Goal: Use online tool/utility: Utilize a website feature to perform a specific function

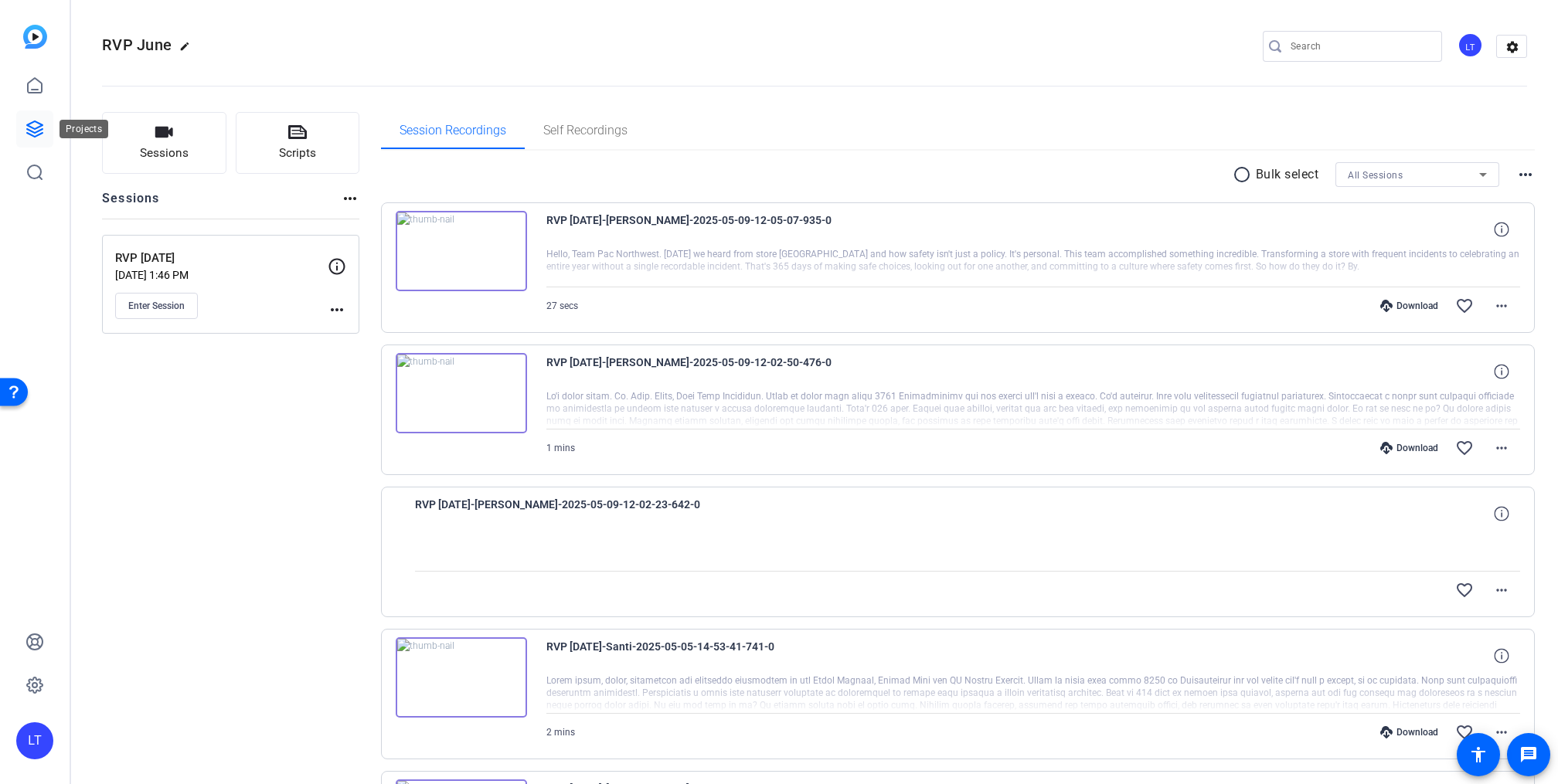
click at [35, 134] on icon at bounding box center [35, 129] width 19 height 19
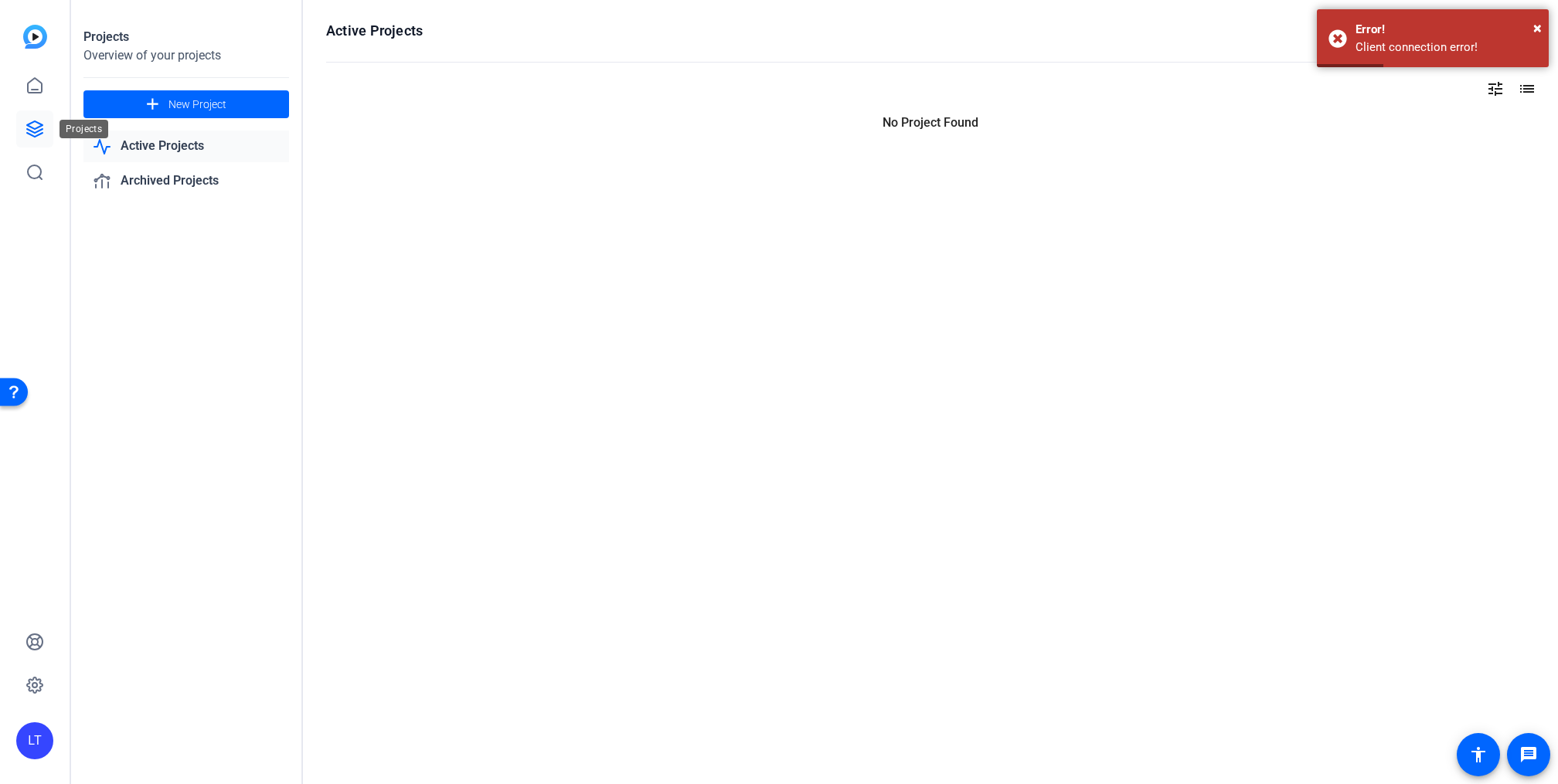
click at [30, 128] on icon at bounding box center [35, 129] width 19 height 19
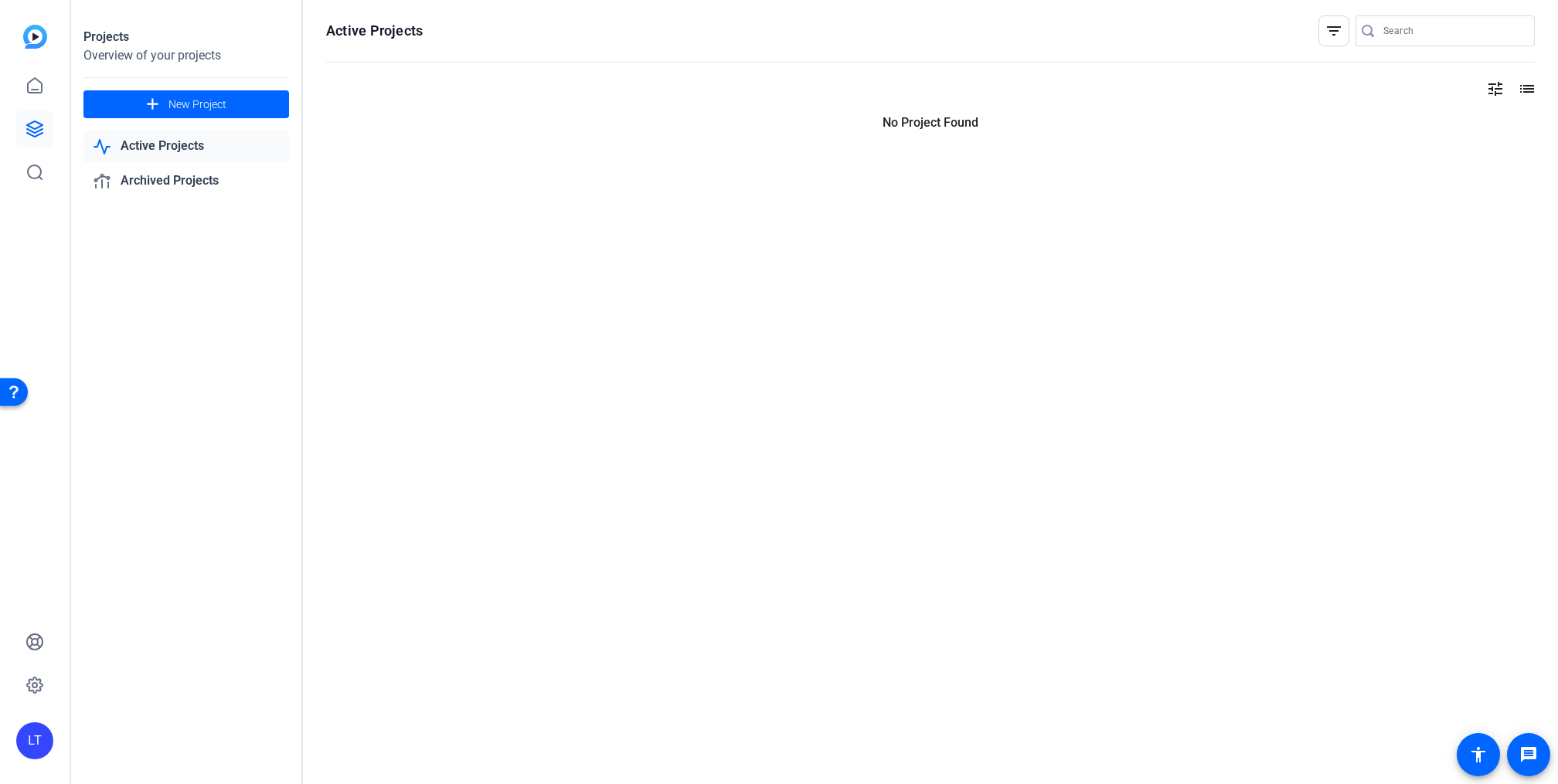
click at [41, 128] on icon at bounding box center [35, 129] width 19 height 19
click at [37, 86] on icon at bounding box center [35, 86] width 19 height 19
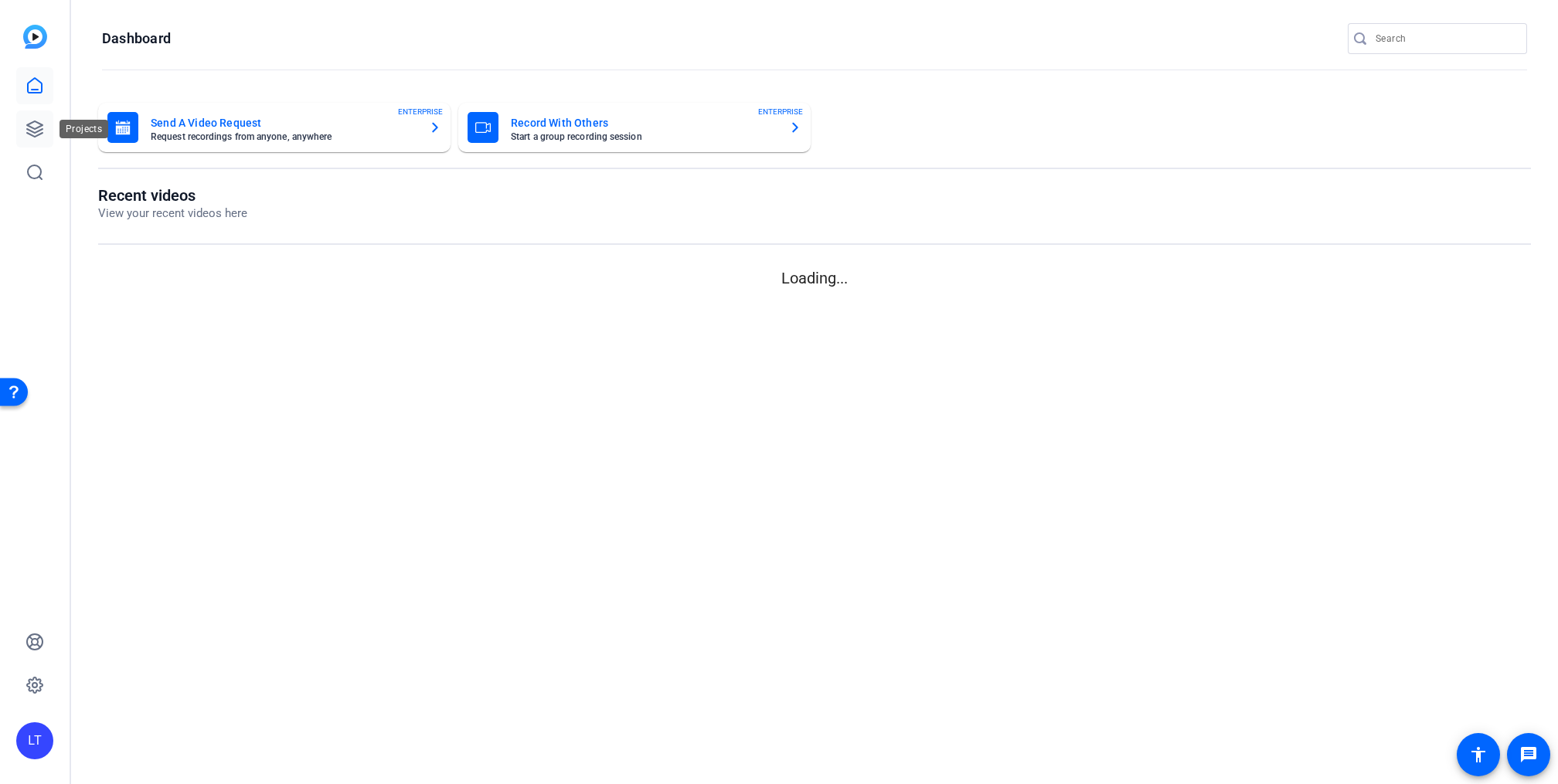
click at [32, 136] on icon at bounding box center [35, 129] width 19 height 19
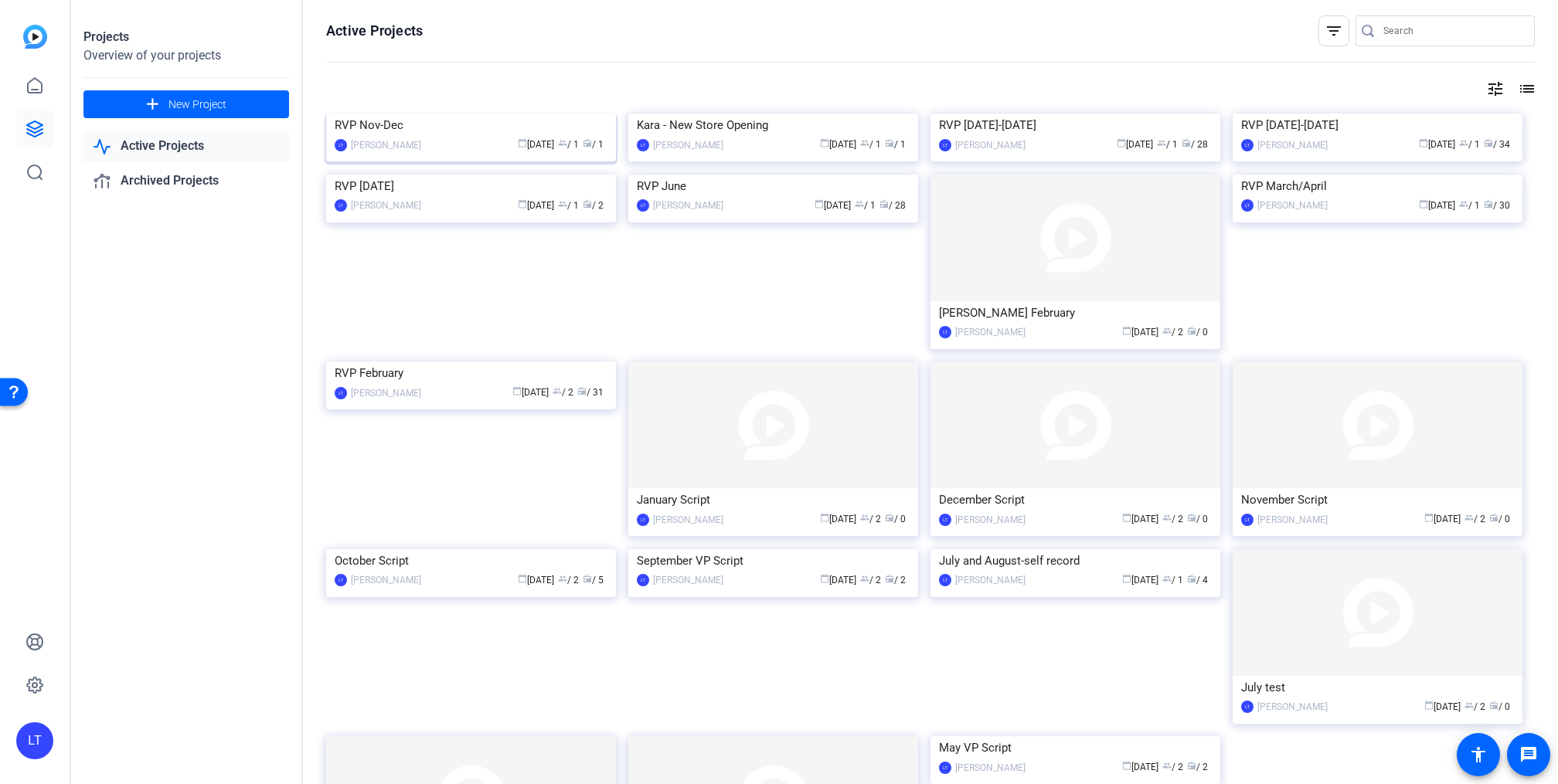
click at [362, 114] on img at bounding box center [471, 114] width 290 height 0
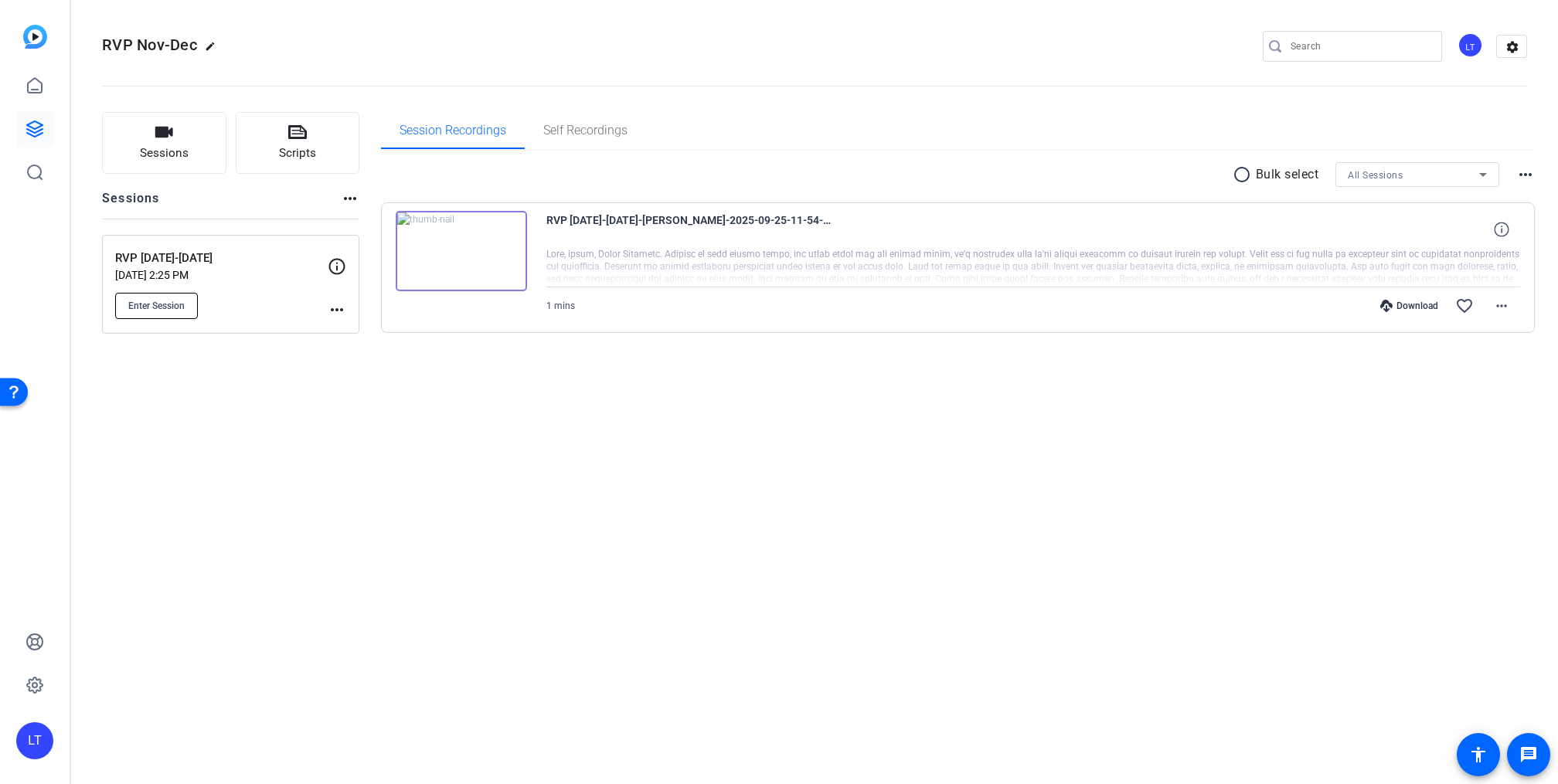
click at [154, 310] on span "Enter Session" at bounding box center [156, 306] width 56 height 12
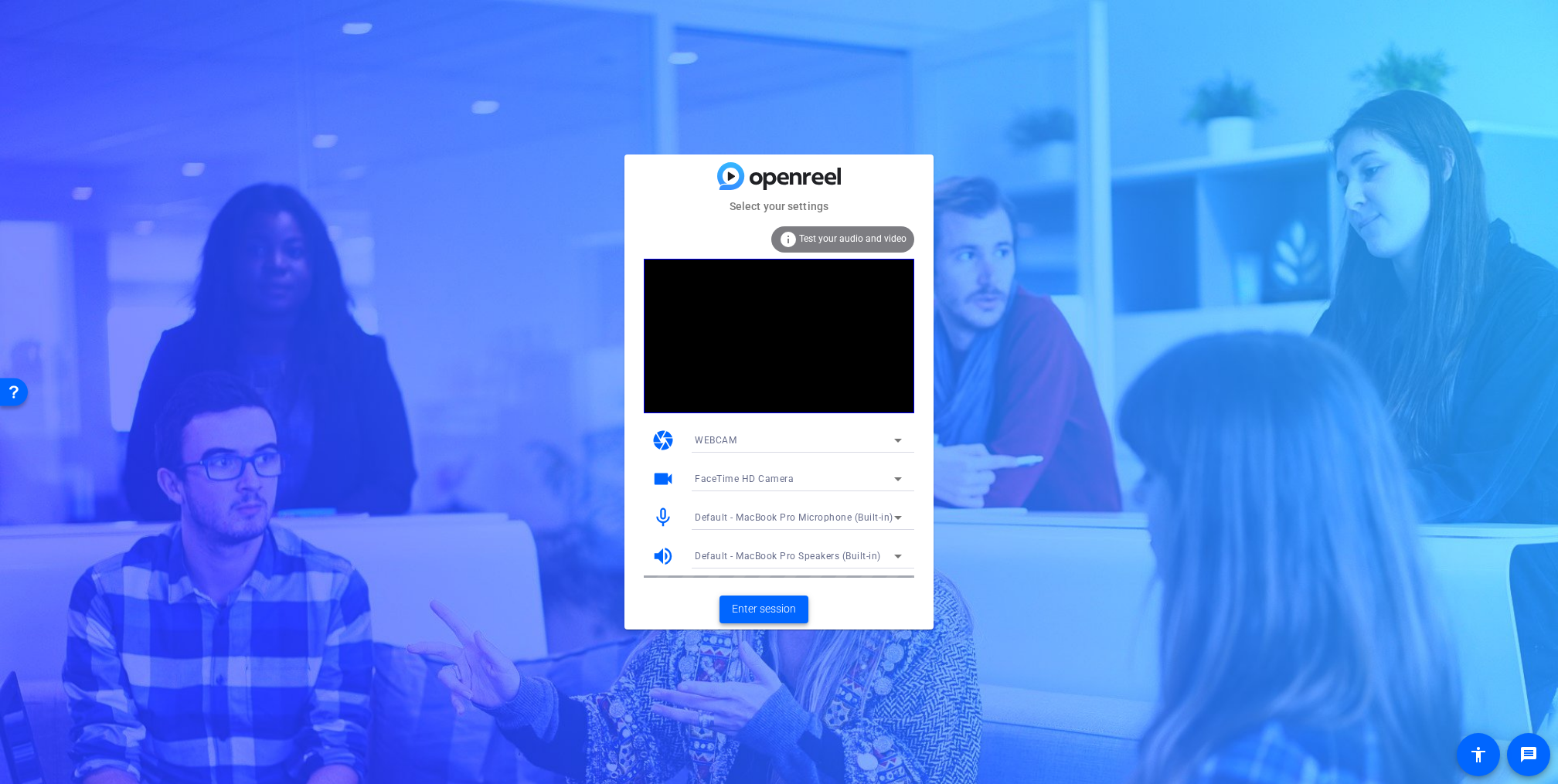
click at [782, 618] on span at bounding box center [763, 609] width 89 height 37
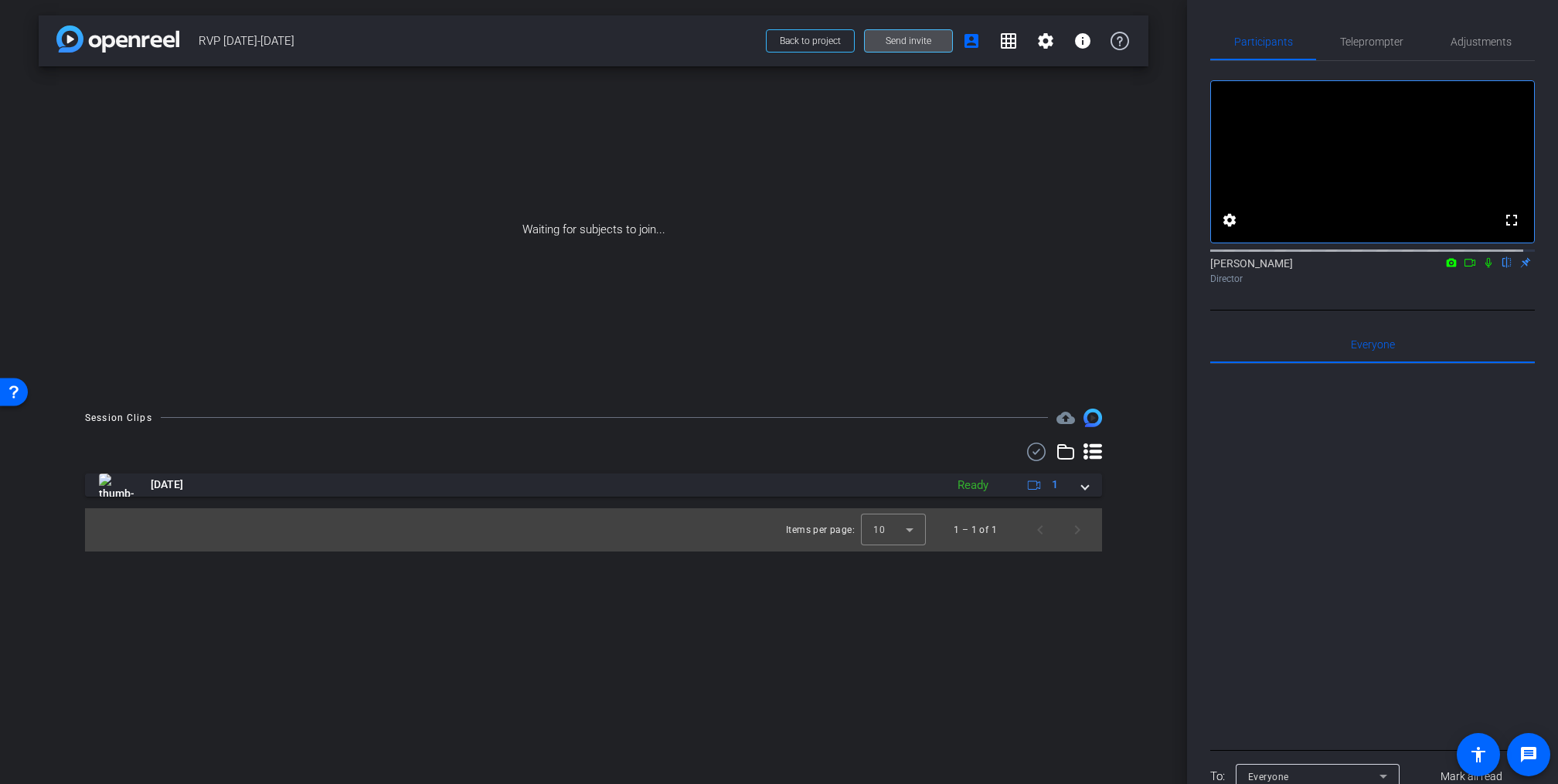
click at [881, 30] on span at bounding box center [908, 40] width 87 height 37
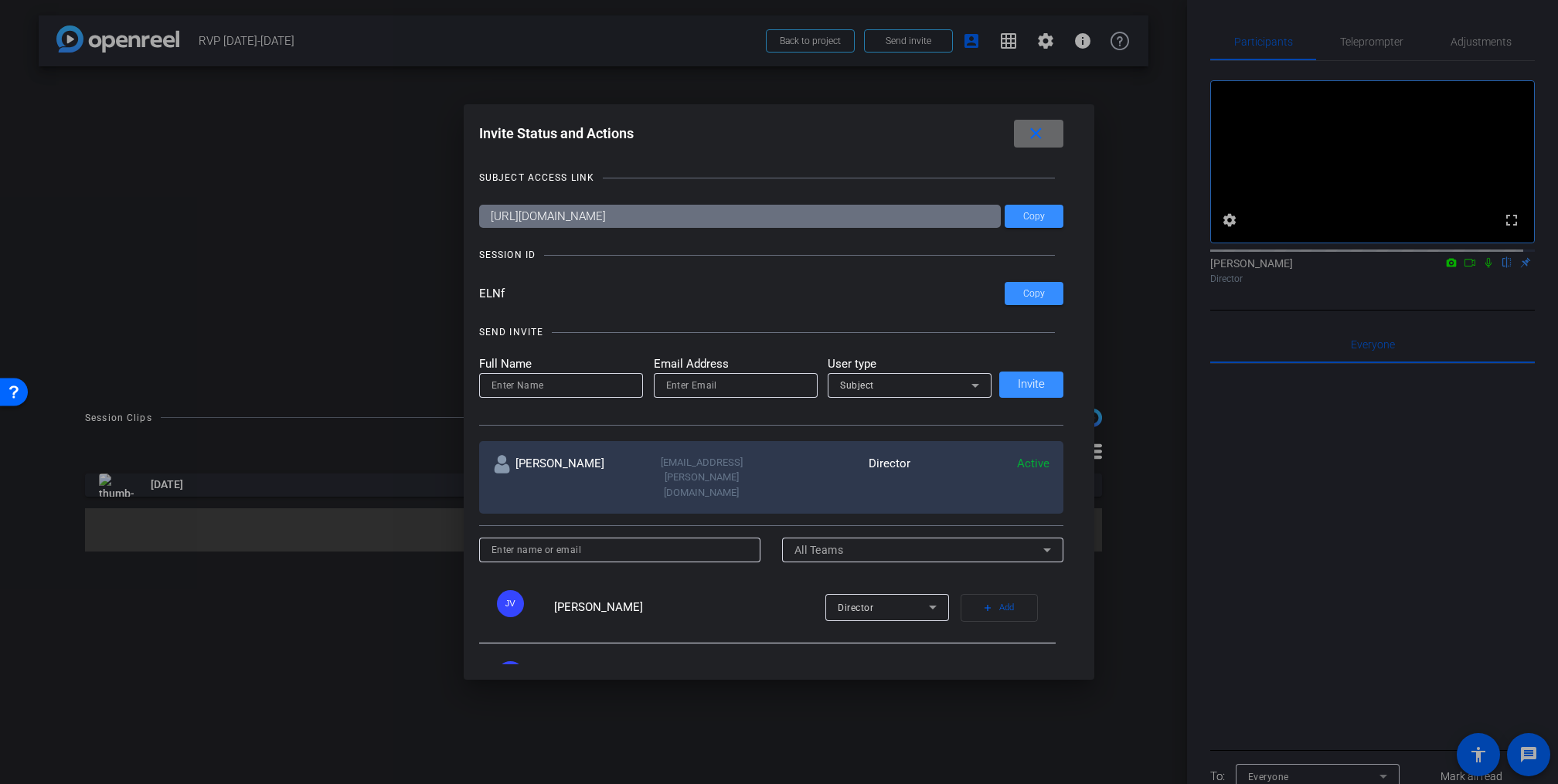
click at [1043, 139] on mat-icon "close" at bounding box center [1035, 133] width 20 height 20
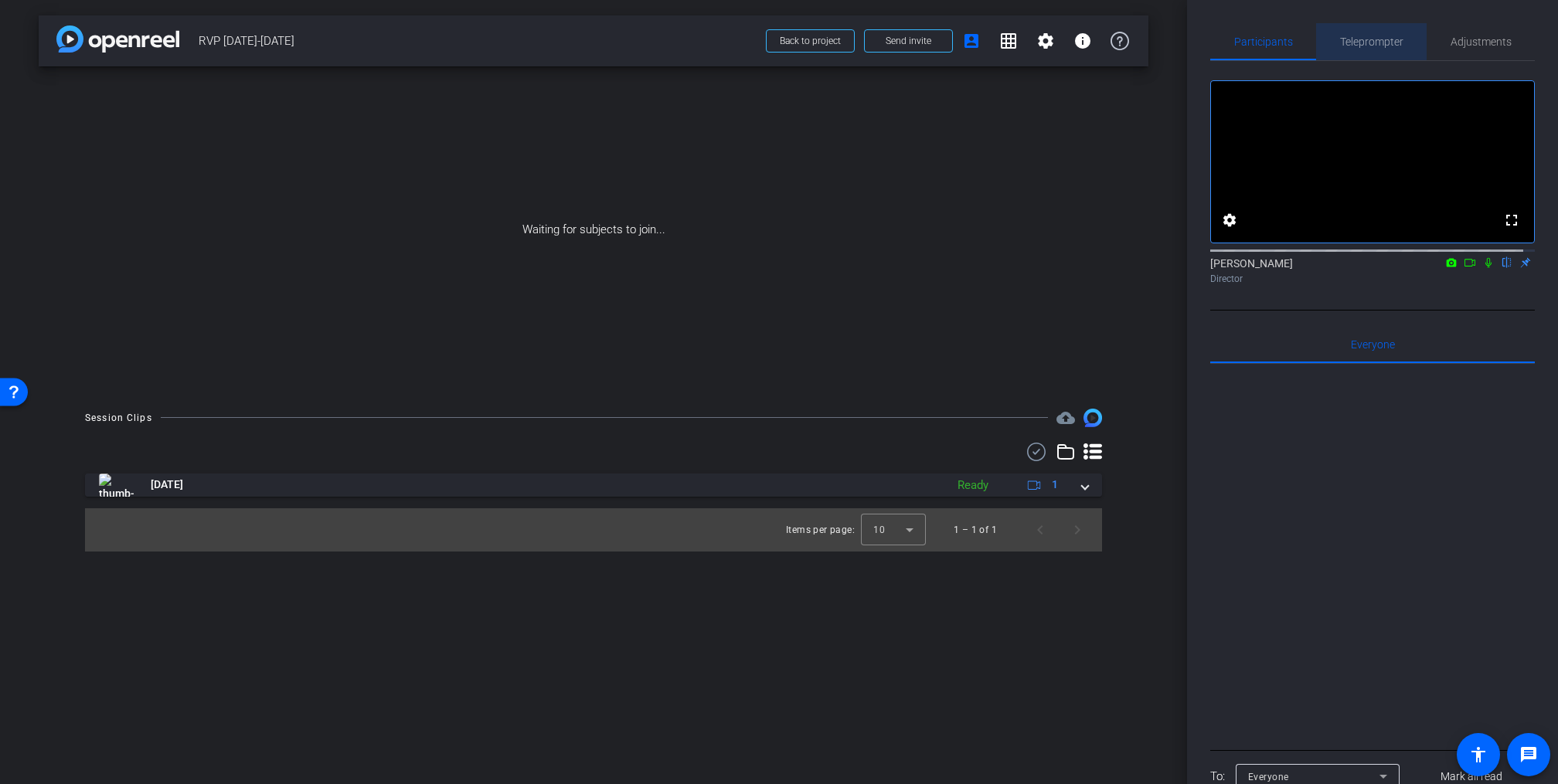
click at [1368, 40] on span "Teleprompter" at bounding box center [1371, 42] width 63 height 11
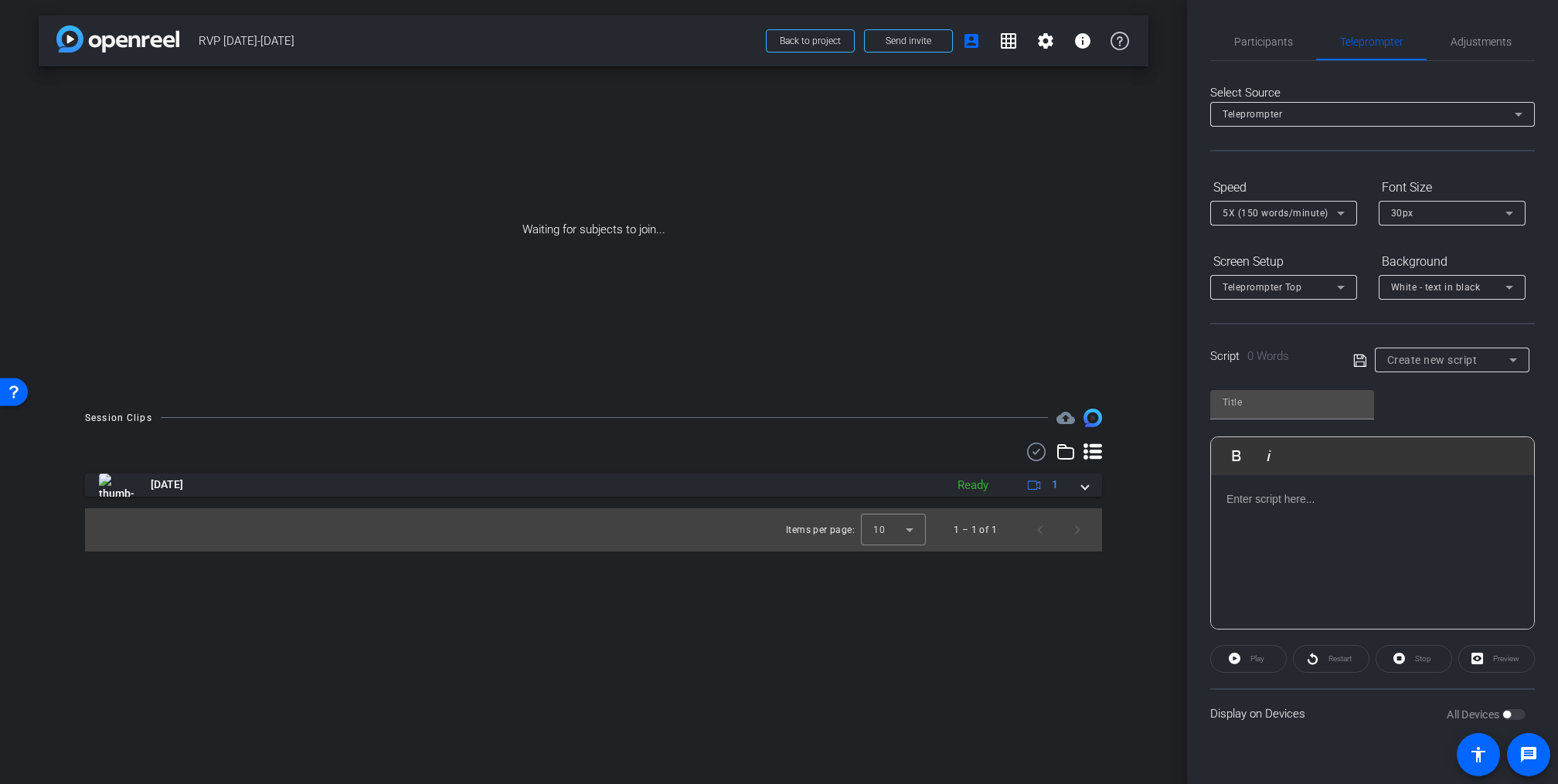
click at [1395, 357] on span "Create new script" at bounding box center [1432, 359] width 90 height 12
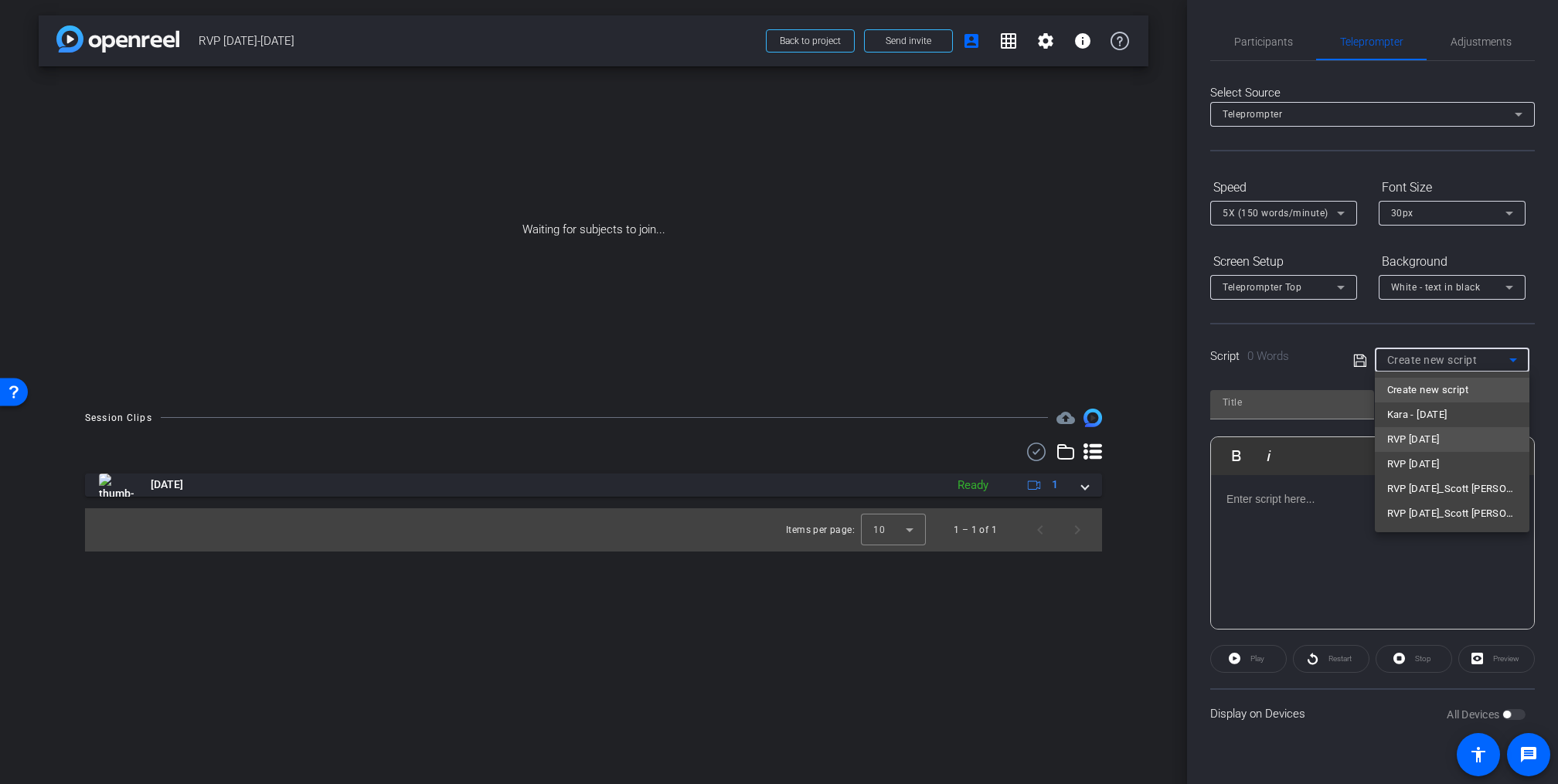
click at [1407, 440] on span "RVP [DATE]" at bounding box center [1413, 440] width 53 height 19
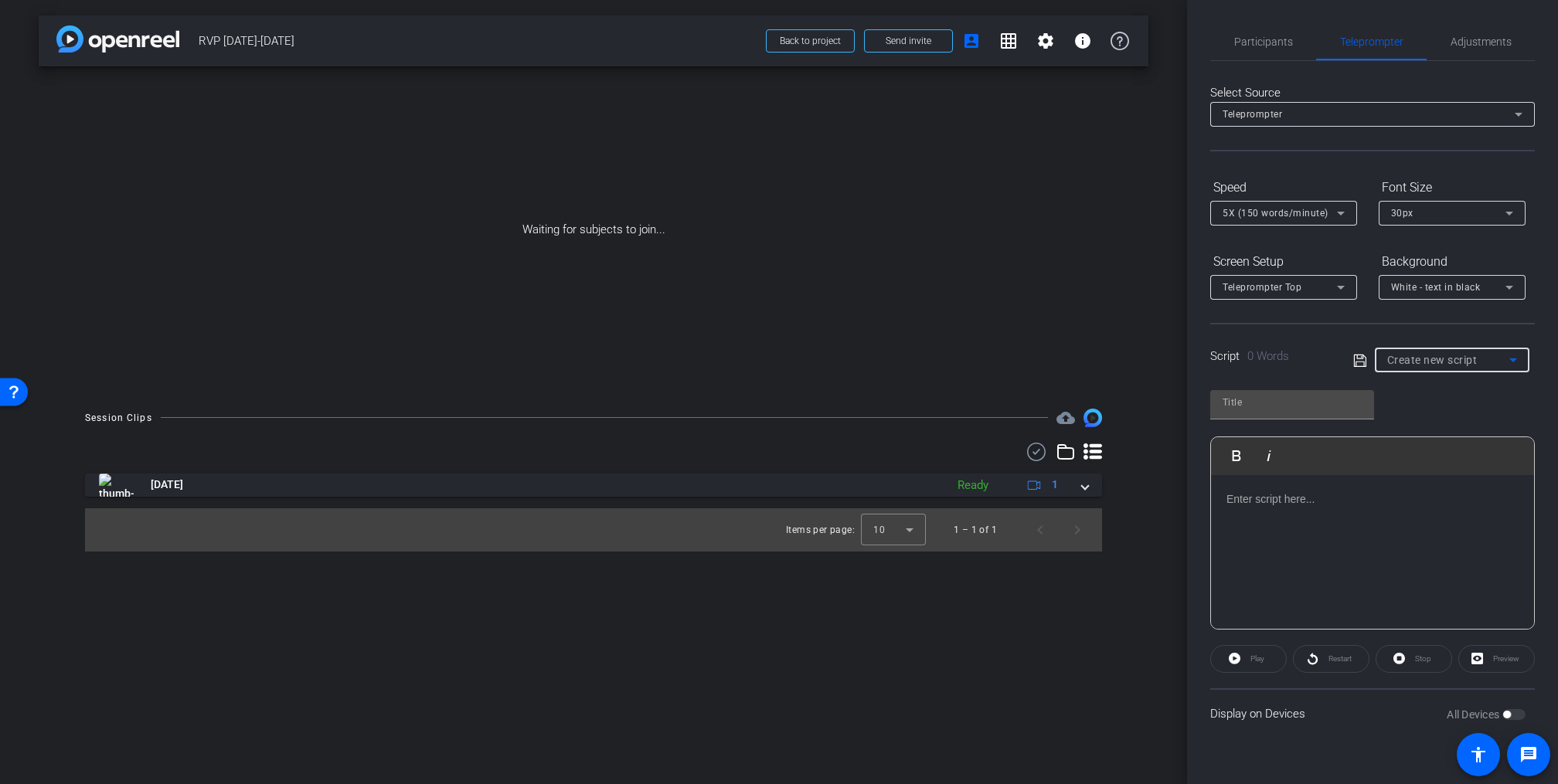
type input "RVP [DATE]"
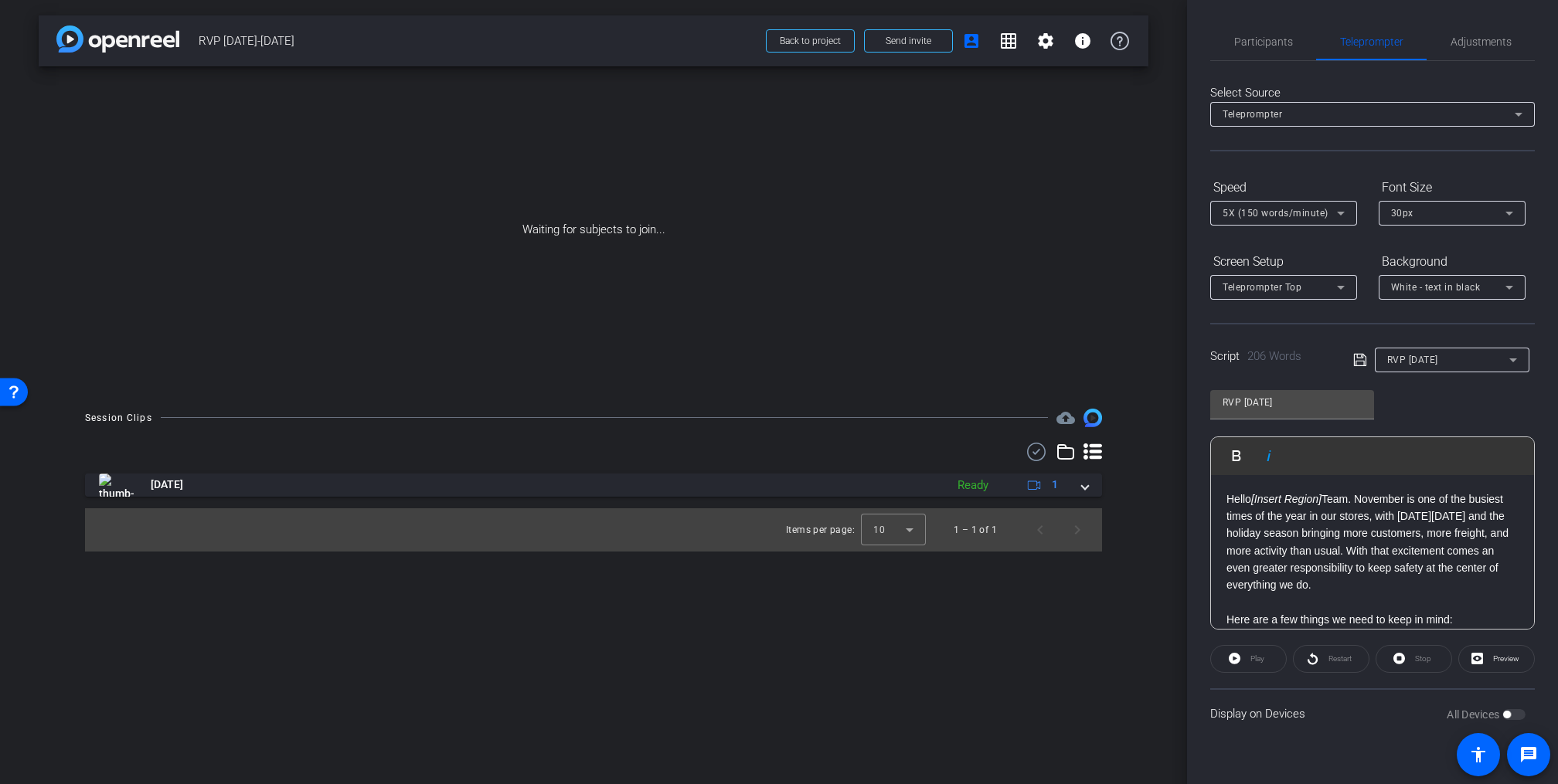
drag, startPoint x: 1326, startPoint y: 497, endPoint x: 1255, endPoint y: 498, distance: 71.0
click at [1255, 498] on p "Hello [Insert Region] Team. November is one of the busiest times of the year in…" at bounding box center [1372, 542] width 292 height 103
click at [1359, 503] on p "Hello [Insert Region] Team. November is one of the busiest times of the year in…" at bounding box center [1372, 542] width 292 height 103
click at [1300, 211] on span "5X (150 words/minute)" at bounding box center [1275, 213] width 106 height 11
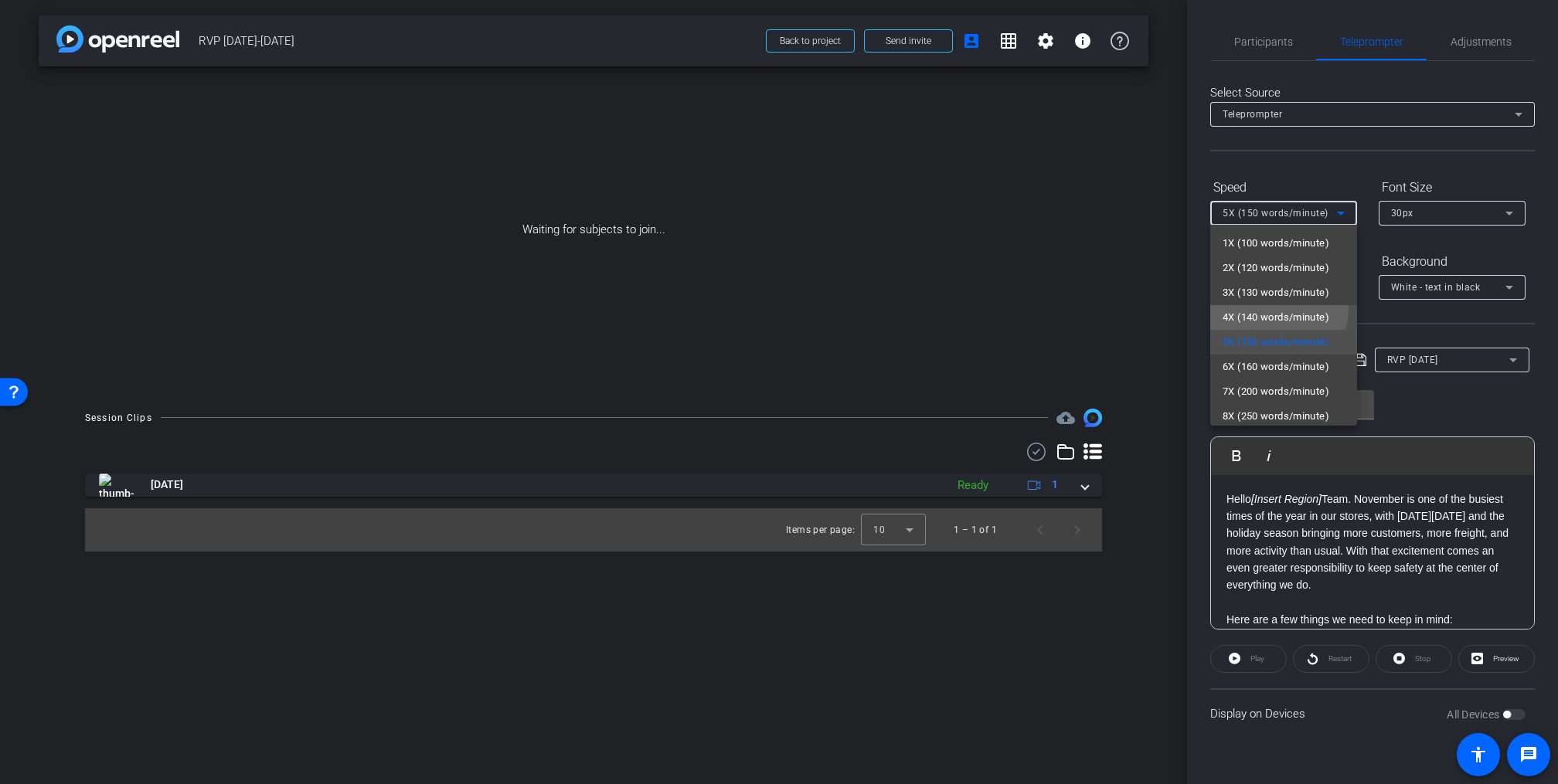
click at [1275, 309] on span "4X (140 words/minute)" at bounding box center [1275, 318] width 106 height 19
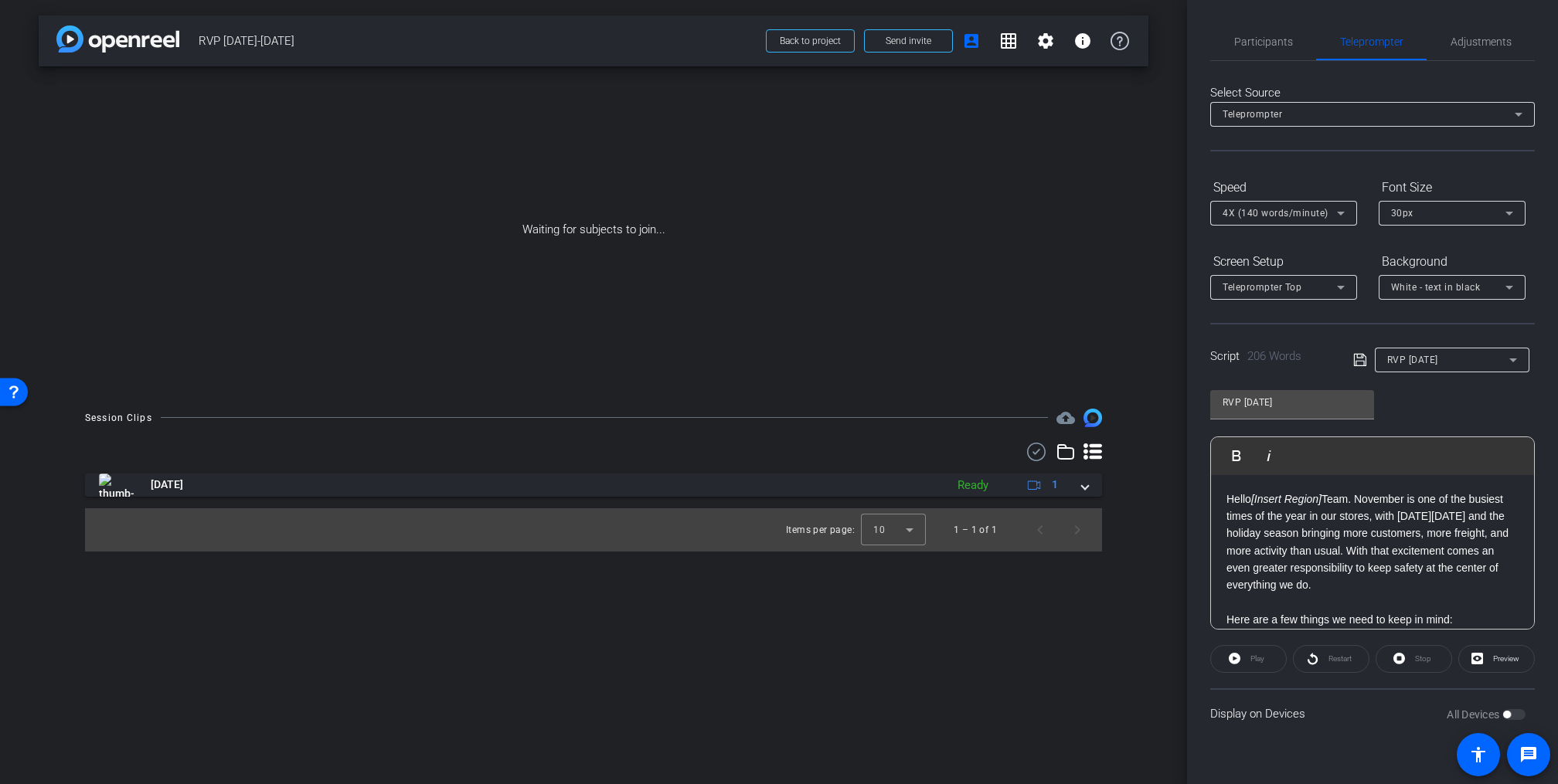
click at [1247, 604] on p at bounding box center [1372, 603] width 292 height 17
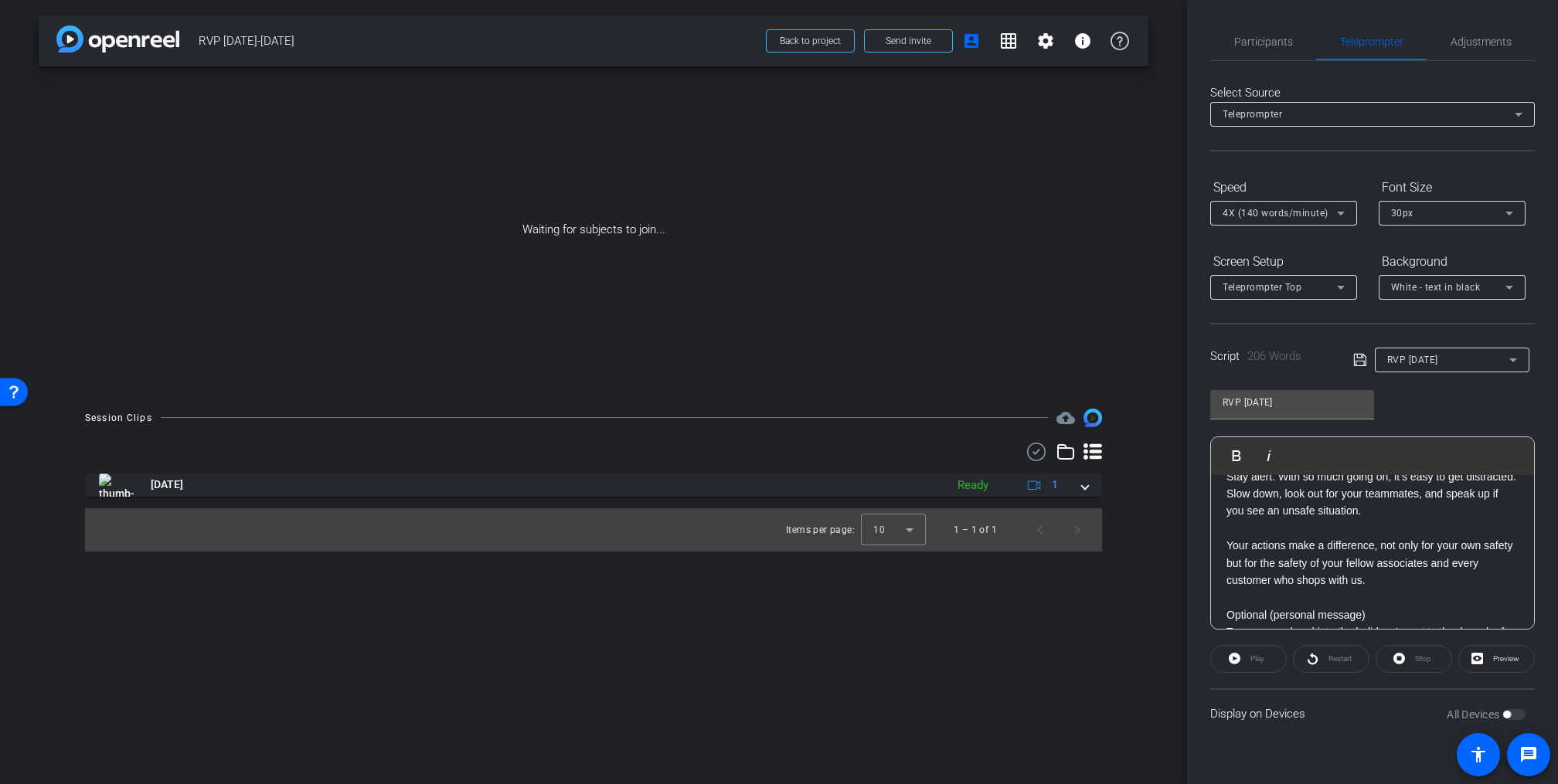
scroll to position [242, 0]
click at [1247, 530] on p at bounding box center [1372, 534] width 292 height 17
click at [1221, 587] on div "Hello [Insert Region] Team. November is one of the busiest times of the year in…" at bounding box center [1372, 482] width 323 height 498
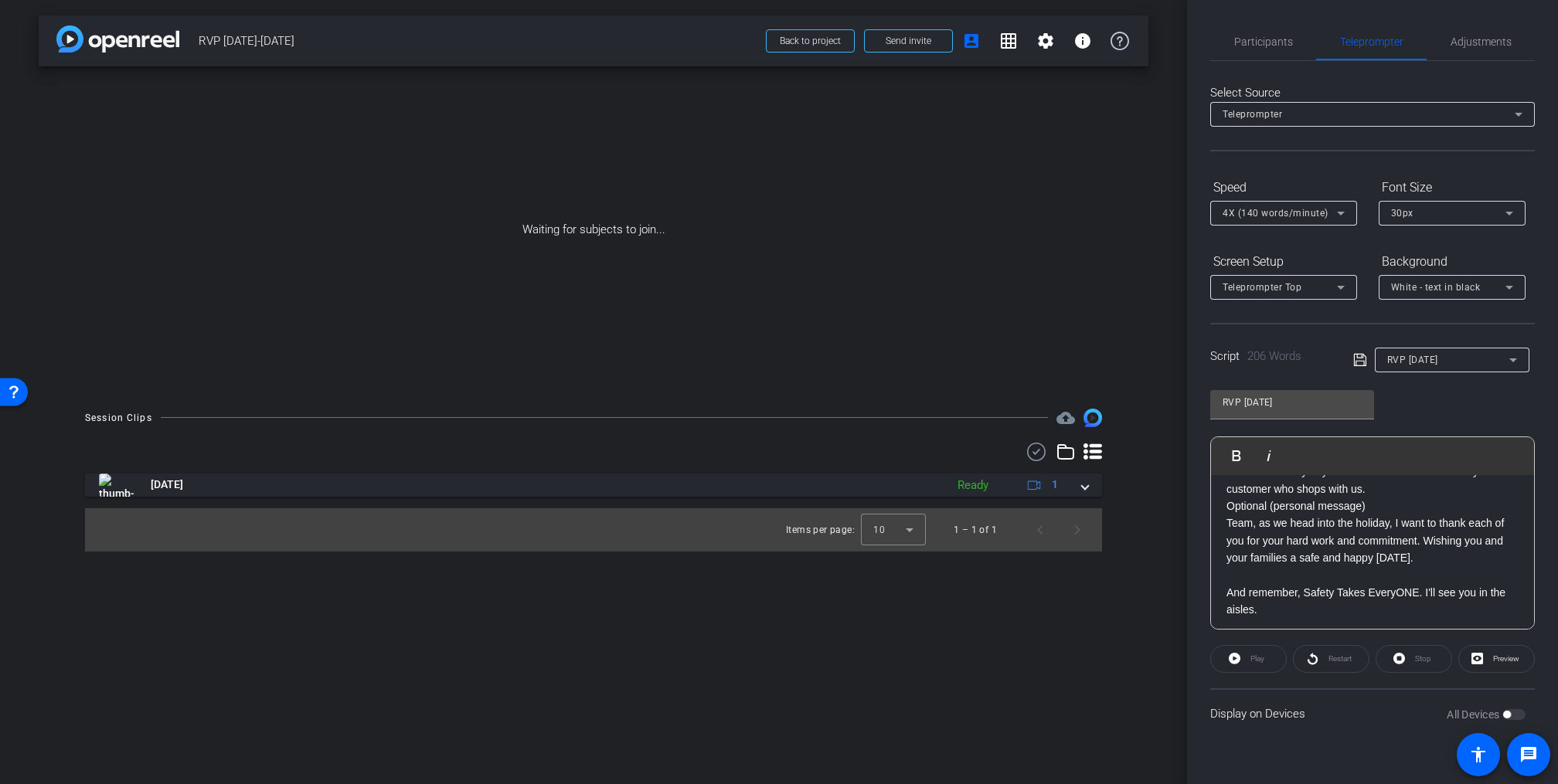
scroll to position [326, 0]
click at [1226, 576] on p at bounding box center [1372, 570] width 292 height 17
drag, startPoint x: 1377, startPoint y: 518, endPoint x: 1212, endPoint y: 520, distance: 165.0
click at [1212, 520] on div "Hello [Insert Region] Team. November is one of the busiest times of the year in…" at bounding box center [1372, 398] width 323 height 463
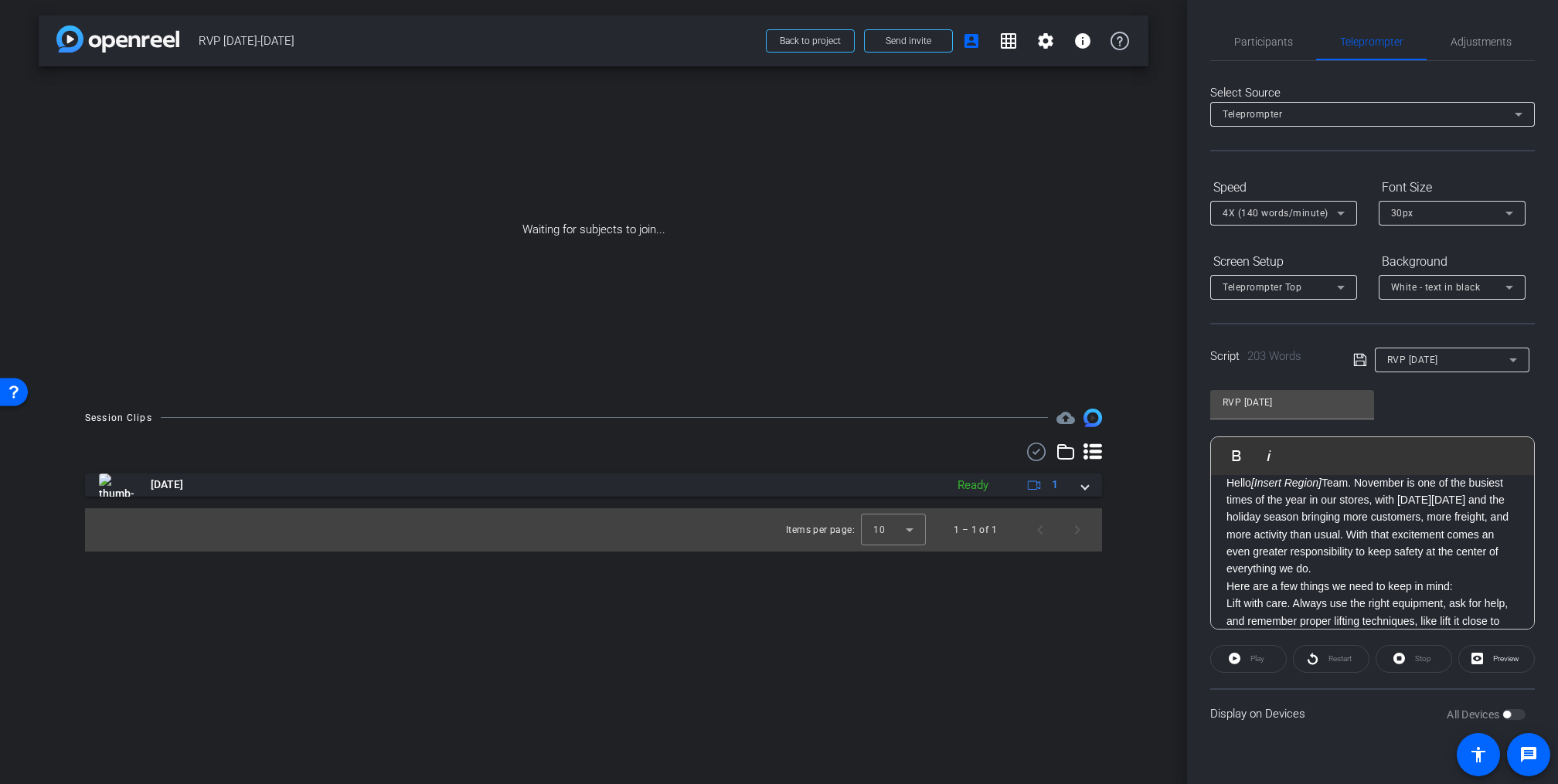
scroll to position [0, 0]
drag, startPoint x: 1328, startPoint y: 497, endPoint x: 1255, endPoint y: 501, distance: 73.1
click at [1255, 501] on p "Hello [Insert Region] Team. November is one of the busiest times of the year in…" at bounding box center [1372, 542] width 292 height 103
click at [1359, 358] on icon at bounding box center [1360, 360] width 14 height 19
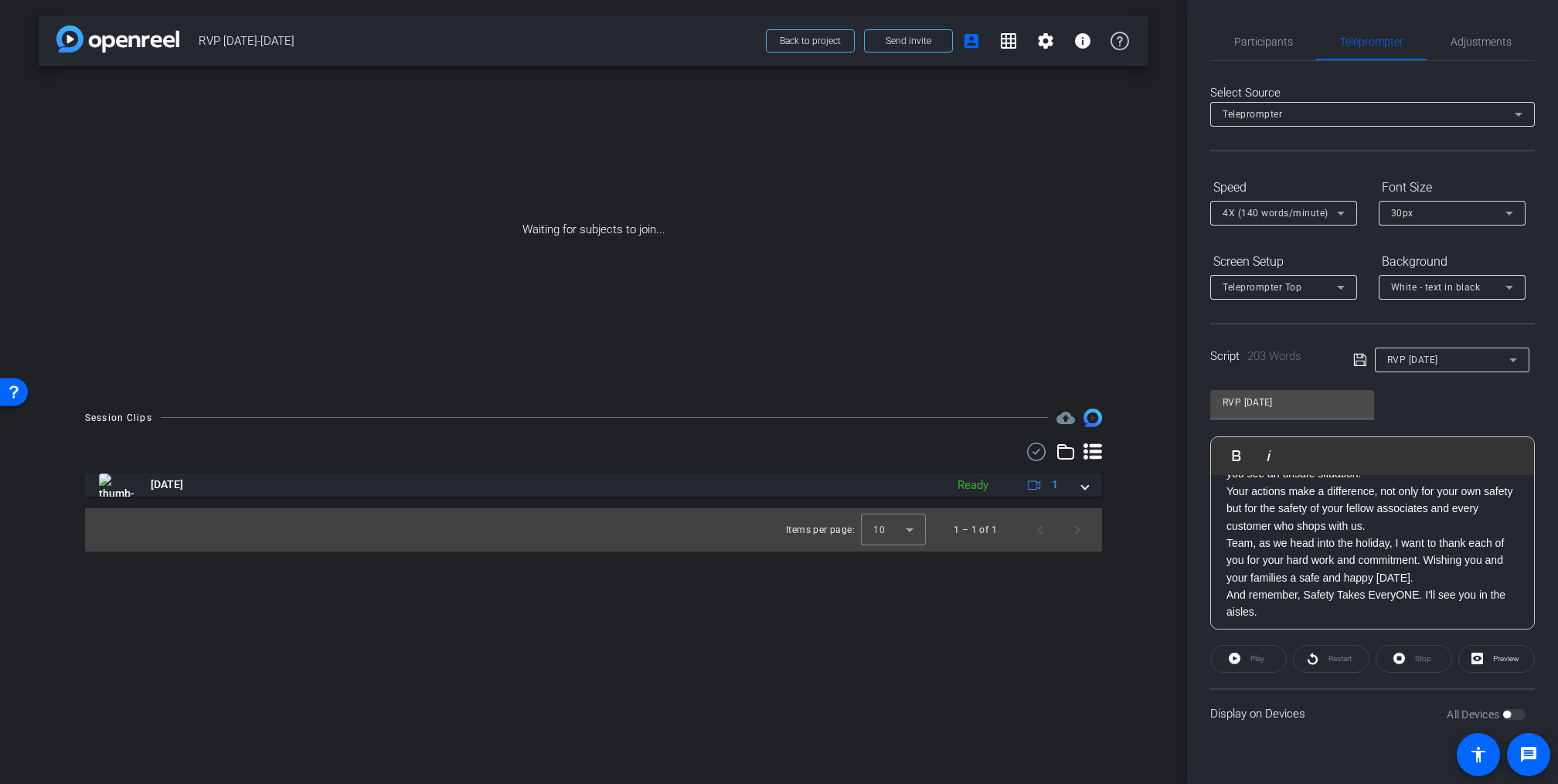
scroll to position [291, 0]
click at [1275, 37] on span "Participants" at bounding box center [1263, 42] width 58 height 11
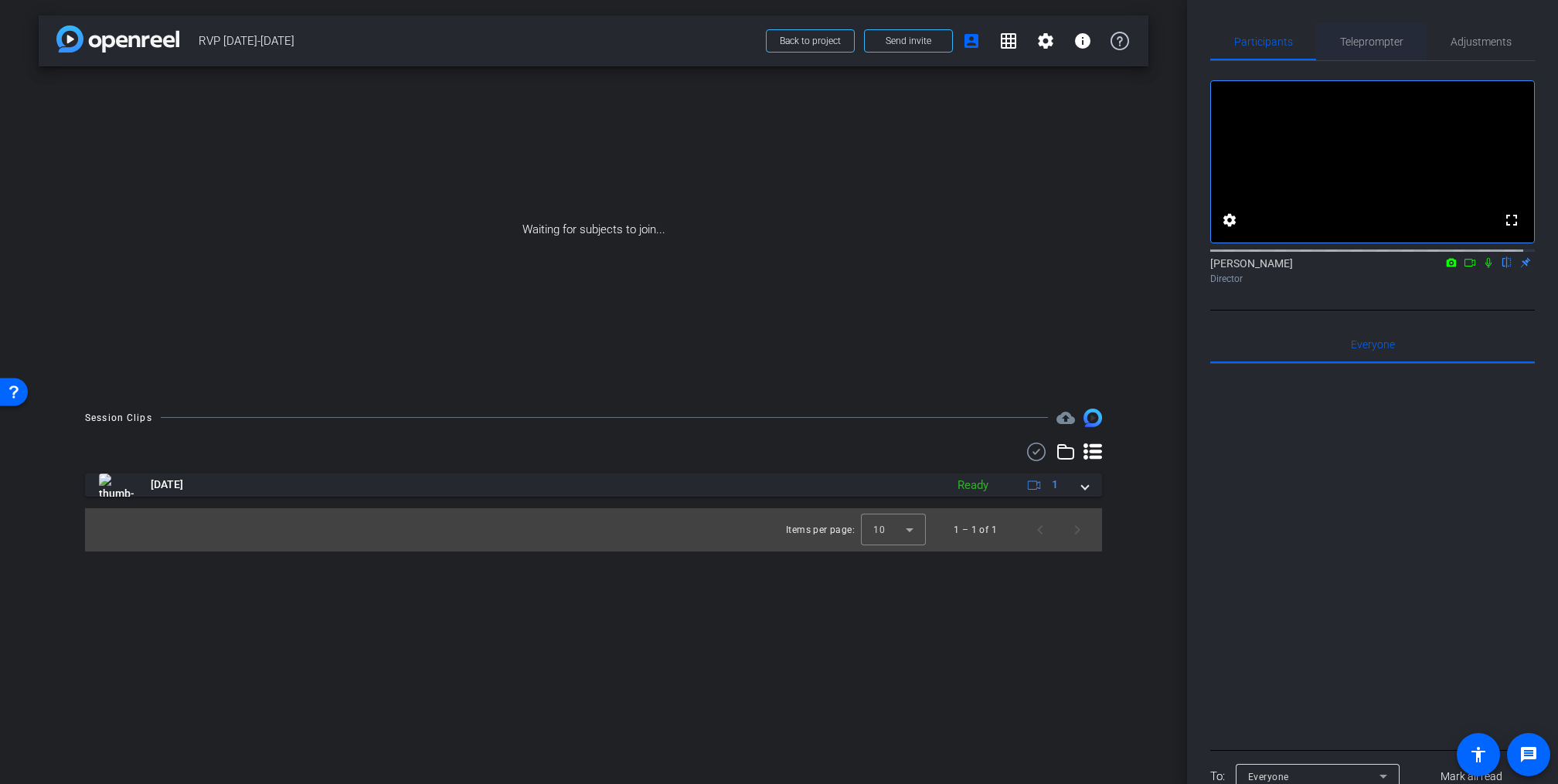
click at [1371, 40] on span "Teleprompter" at bounding box center [1371, 42] width 63 height 11
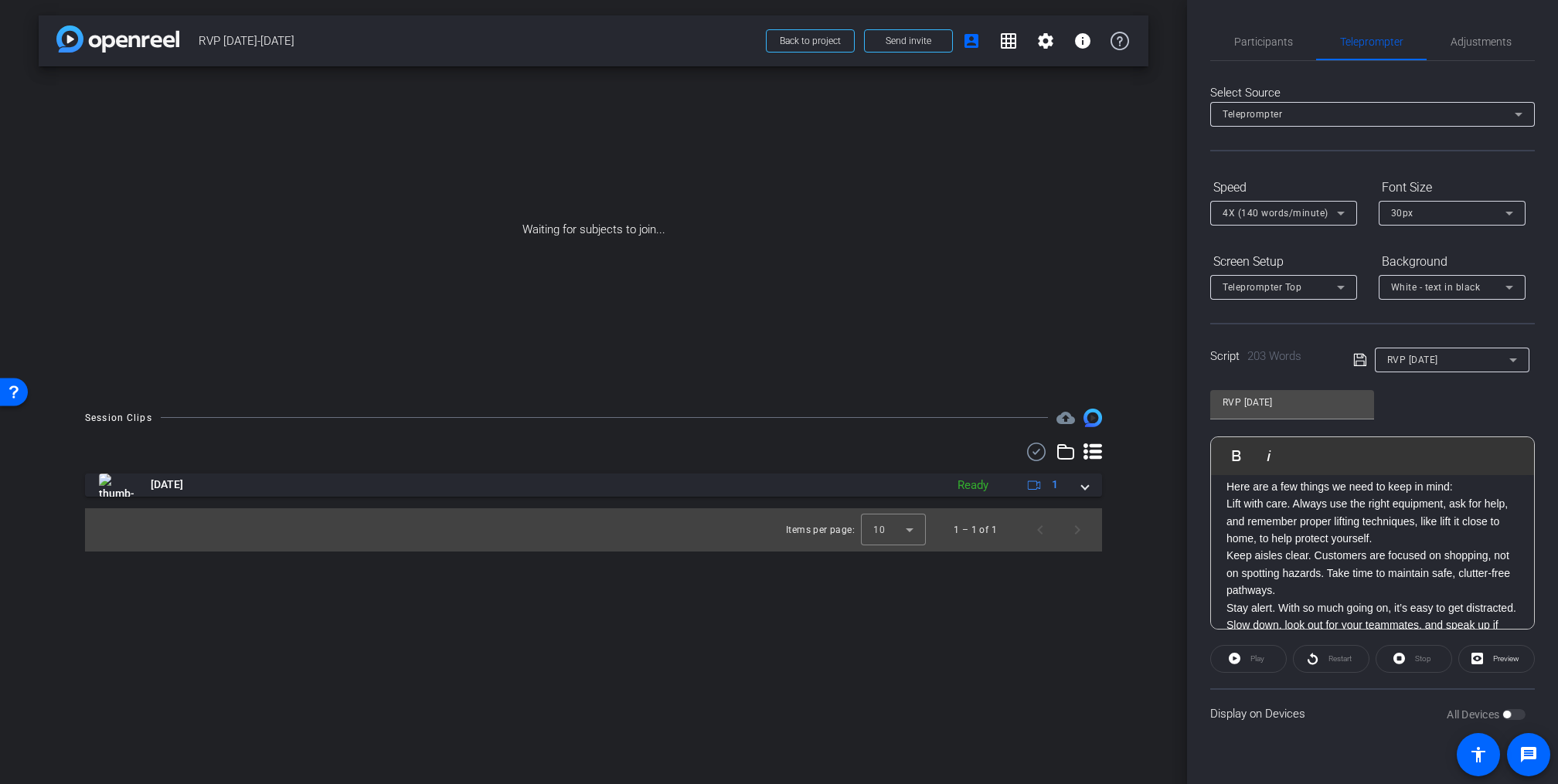
scroll to position [0, 0]
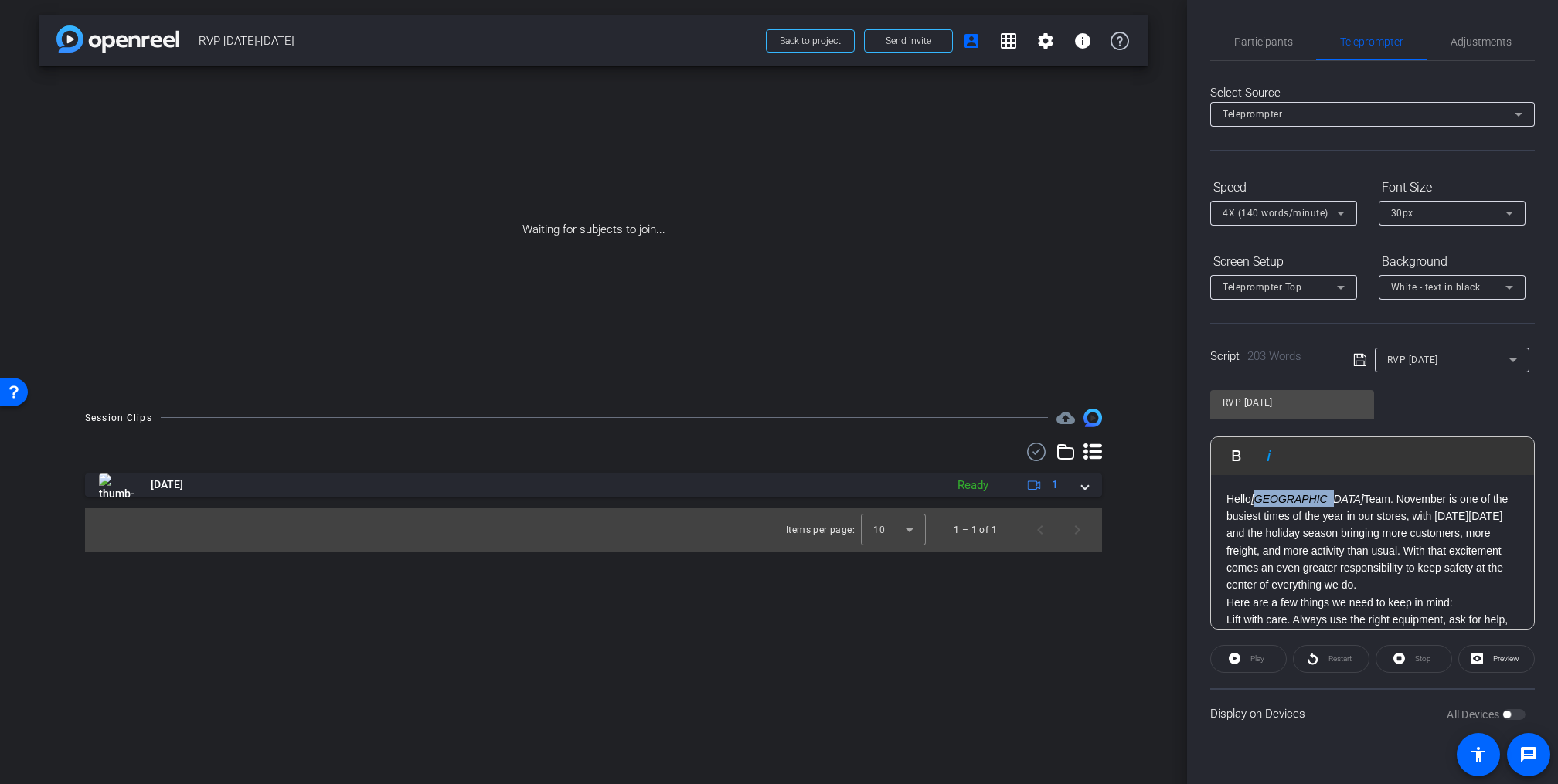
drag, startPoint x: 1312, startPoint y: 498, endPoint x: 1257, endPoint y: 498, distance: 55.0
click at [1257, 498] on em "[GEOGRAPHIC_DATA]" at bounding box center [1307, 498] width 113 height 12
click at [1361, 357] on icon at bounding box center [1360, 360] width 14 height 19
